Goal: Check status: Check status

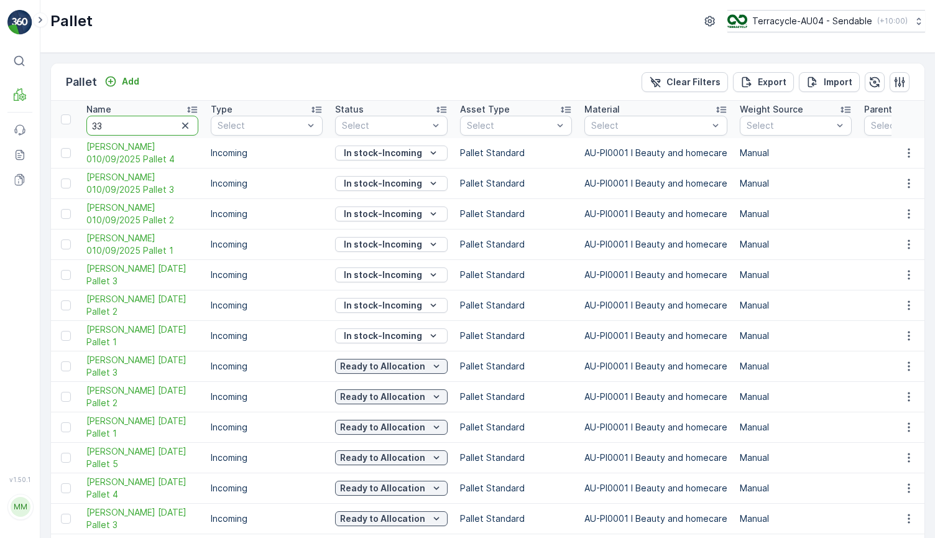
type input "334"
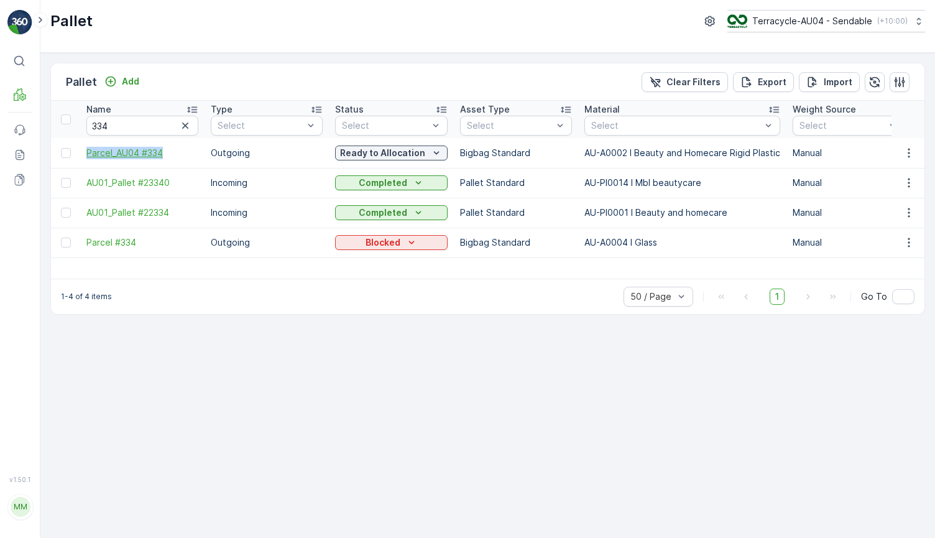
drag, startPoint x: 80, startPoint y: 152, endPoint x: 174, endPoint y: 152, distance: 93.8
click at [174, 152] on td "Parcel_AU04 #334" at bounding box center [142, 153] width 124 height 30
copy span "Parcel_AU04 #334"
click at [121, 123] on input "334" at bounding box center [142, 126] width 112 height 20
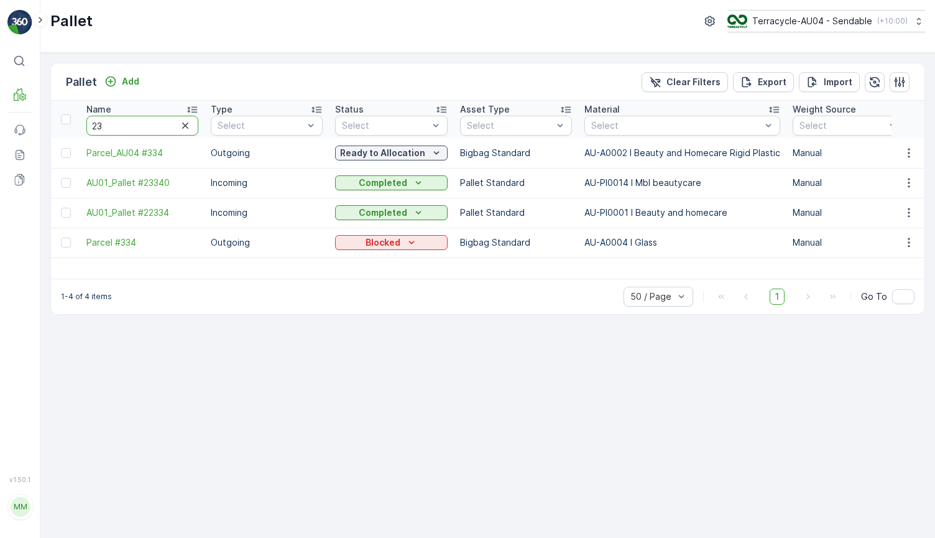
type input "230"
click at [126, 127] on input "230" at bounding box center [142, 126] width 112 height 20
click at [441, 31] on div "Pallet Terracycle-AU04 - Sendable ( +10:00 )" at bounding box center [487, 21] width 874 height 22
click at [131, 126] on input "230" at bounding box center [142, 126] width 112 height 20
